Goal: Task Accomplishment & Management: Complete application form

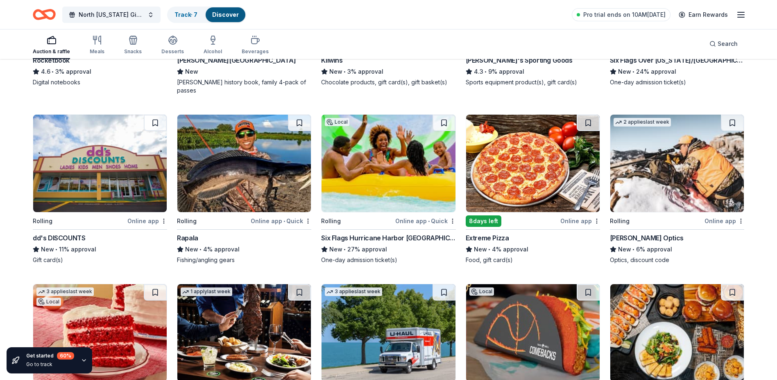
scroll to position [3170, 0]
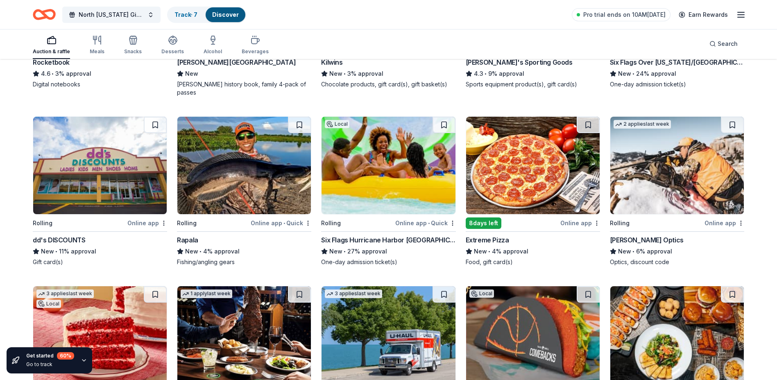
click at [383, 145] on img at bounding box center [389, 166] width 134 height 98
click at [188, 15] on link "Track · 7" at bounding box center [186, 14] width 23 height 7
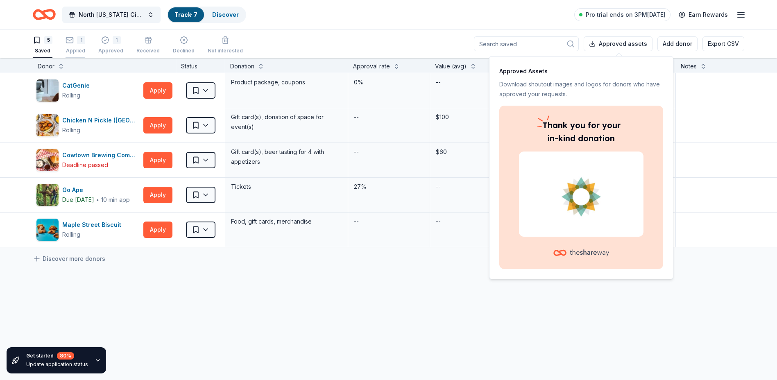
click at [80, 41] on div "1" at bounding box center [81, 40] width 8 height 8
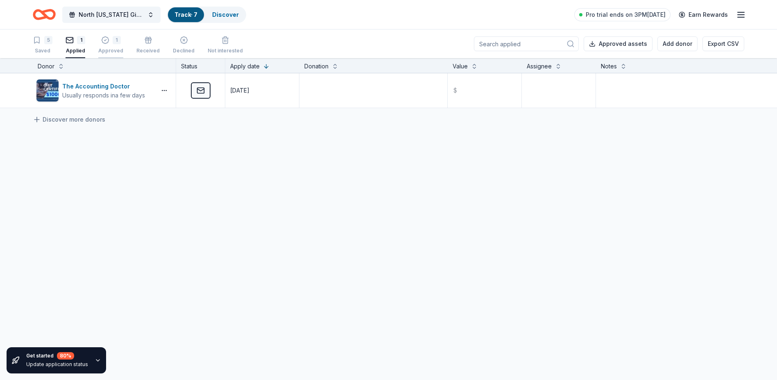
click at [106, 40] on icon "button" at bounding box center [105, 40] width 8 height 8
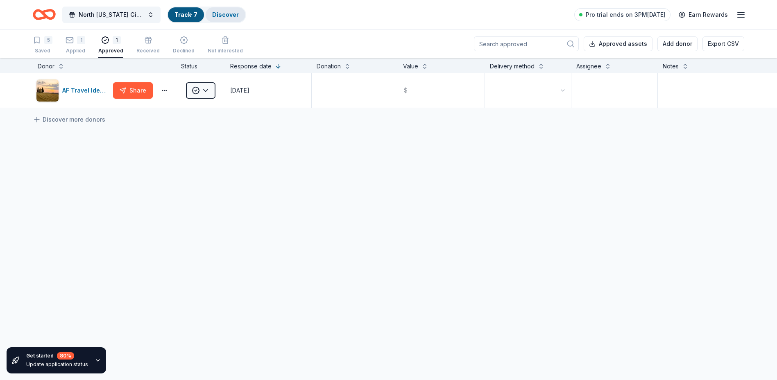
click at [222, 14] on link "Discover" at bounding box center [225, 14] width 27 height 7
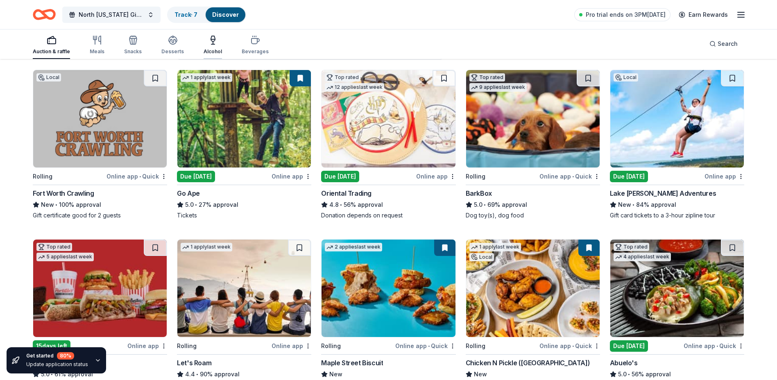
scroll to position [82, 0]
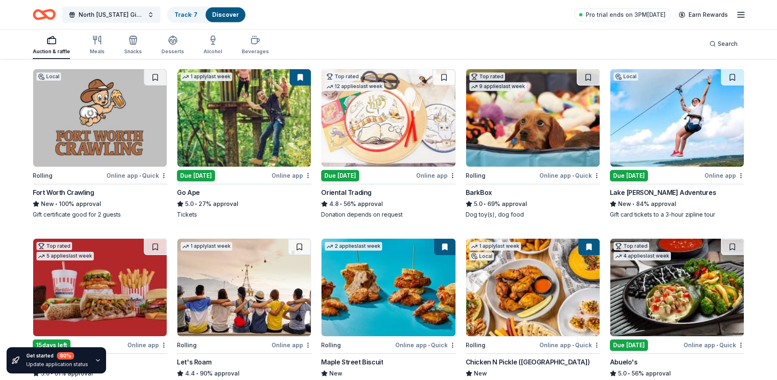
click at [94, 116] on img at bounding box center [100, 118] width 134 height 98
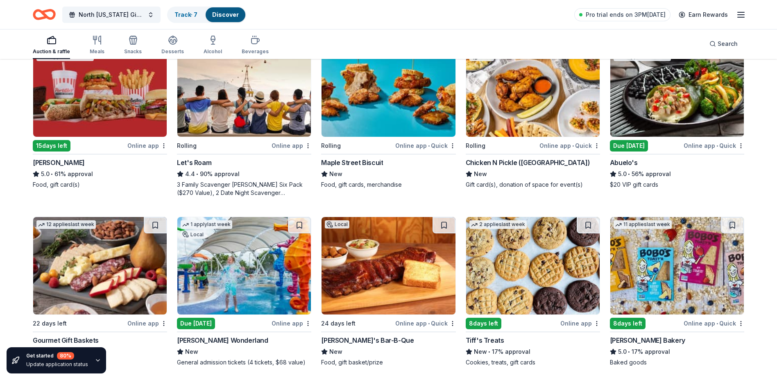
scroll to position [369, 0]
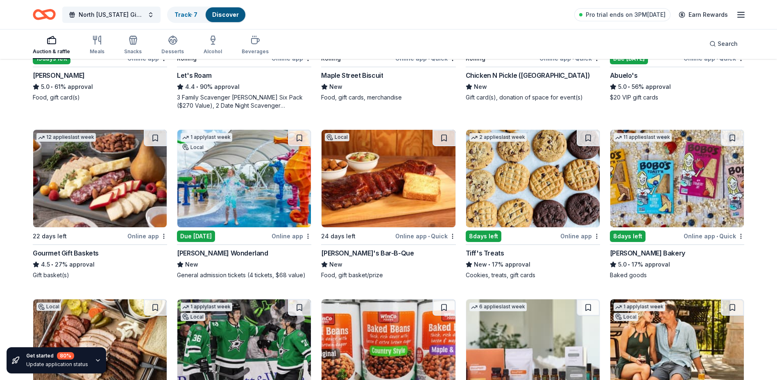
click at [222, 184] on img at bounding box center [244, 179] width 134 height 98
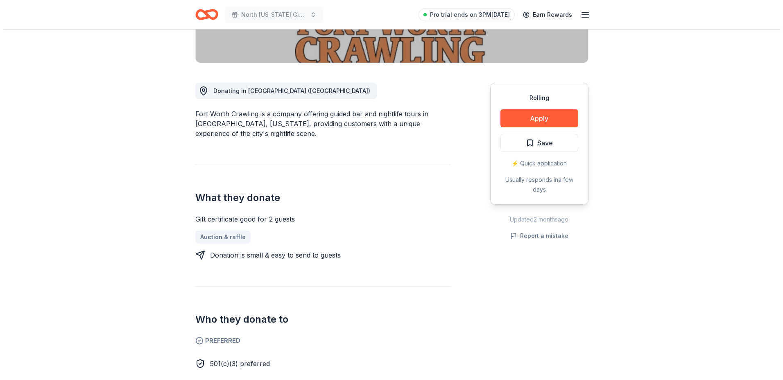
scroll to position [205, 0]
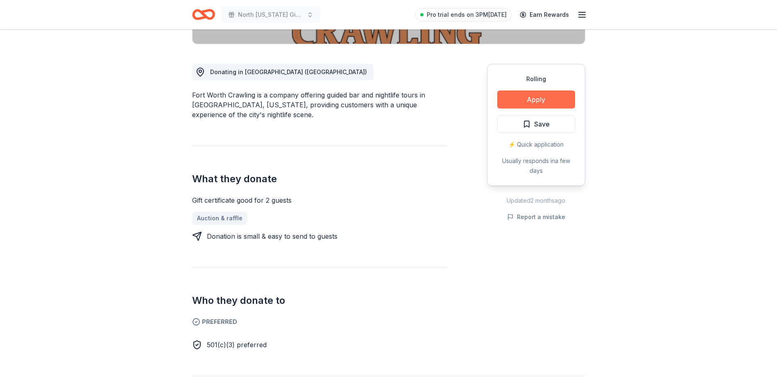
click at [529, 99] on button "Apply" at bounding box center [536, 100] width 78 height 18
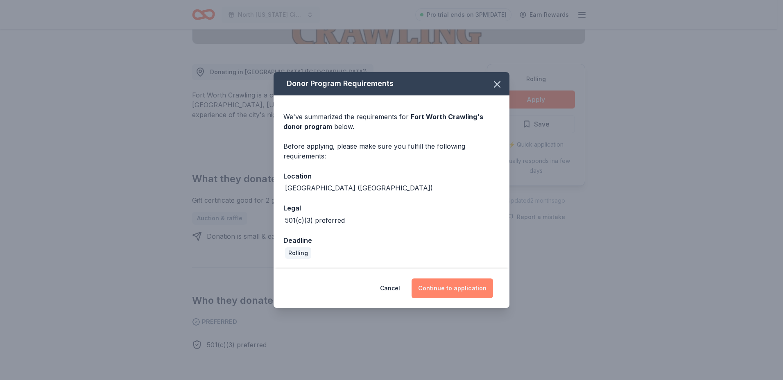
click at [447, 286] on button "Continue to application" at bounding box center [453, 289] width 82 height 20
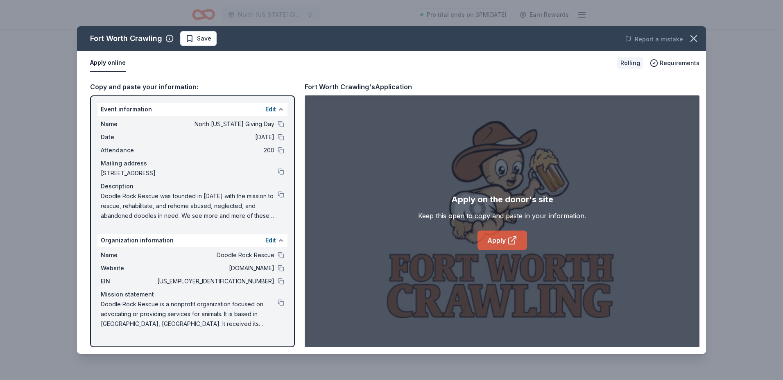
click at [510, 243] on icon at bounding box center [513, 241] width 10 height 10
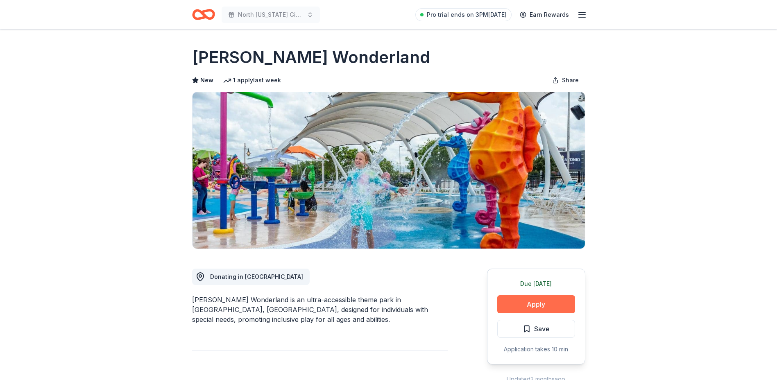
click at [553, 307] on button "Apply" at bounding box center [536, 304] width 78 height 18
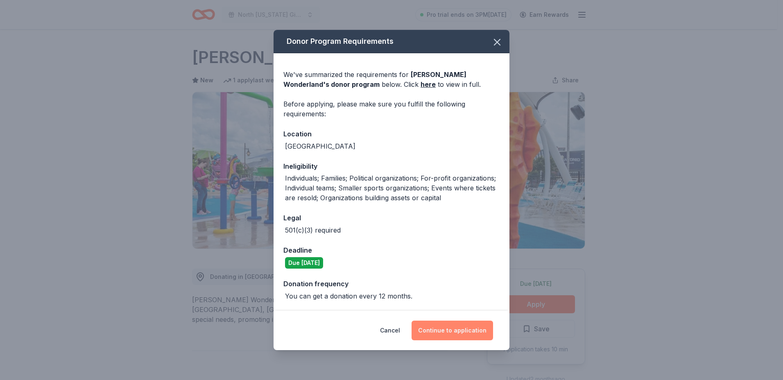
click at [451, 325] on button "Continue to application" at bounding box center [453, 331] width 82 height 20
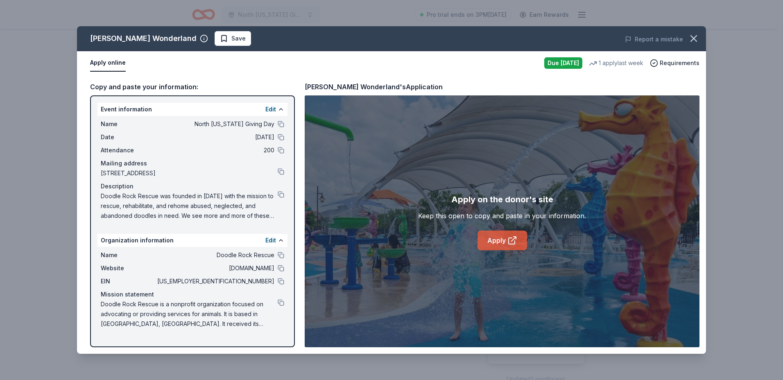
click at [490, 242] on link "Apply" at bounding box center [503, 241] width 50 height 20
